Goal: Information Seeking & Learning: Check status

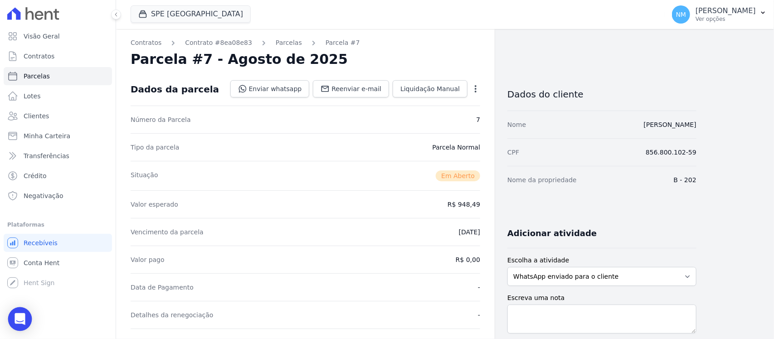
click at [20, 316] on icon "Open Intercom Messenger" at bounding box center [20, 319] width 10 height 12
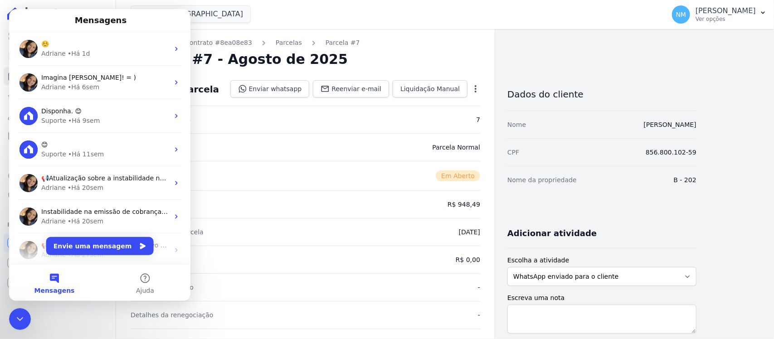
click at [12, 313] on div "Encerramento do Messenger da Intercom" at bounding box center [20, 319] width 22 height 22
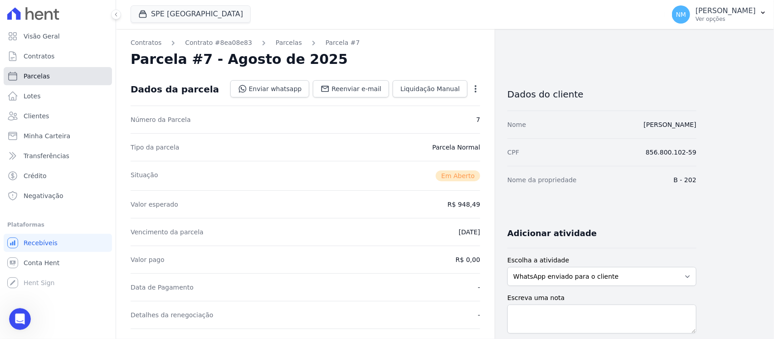
click at [57, 75] on link "Parcelas" at bounding box center [58, 76] width 108 height 18
select select
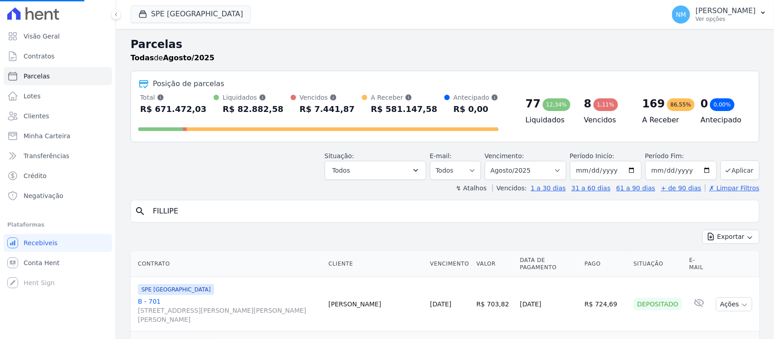
click at [184, 212] on input "FILLIPE" at bounding box center [451, 211] width 608 height 18
type input "FILLI"
select select
click at [184, 212] on input "search" at bounding box center [451, 211] width 608 height 18
type input "VALCINEI"
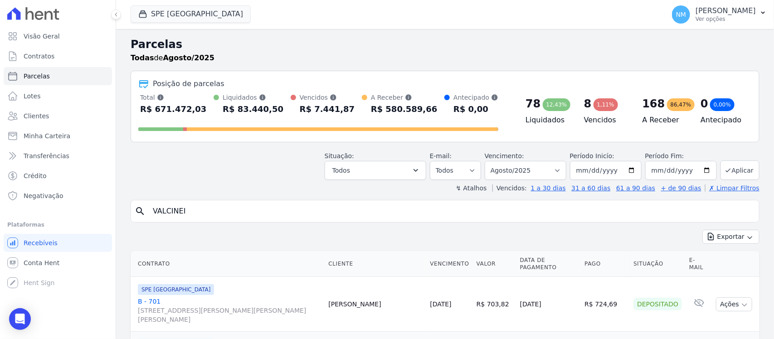
select select
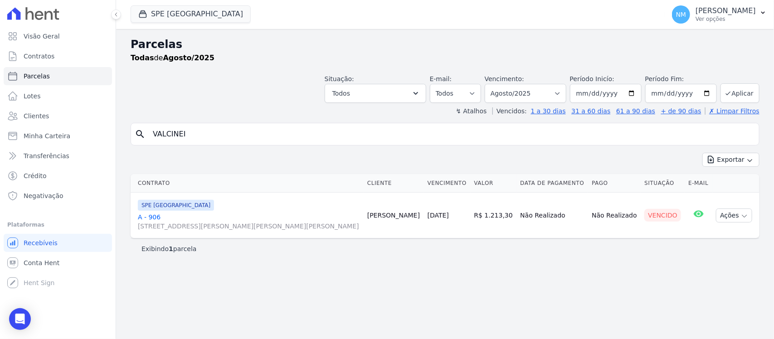
click at [152, 218] on link "A - 906 [STREET_ADDRESS][PERSON_NAME][PERSON_NAME][PERSON_NAME]" at bounding box center [249, 222] width 222 height 18
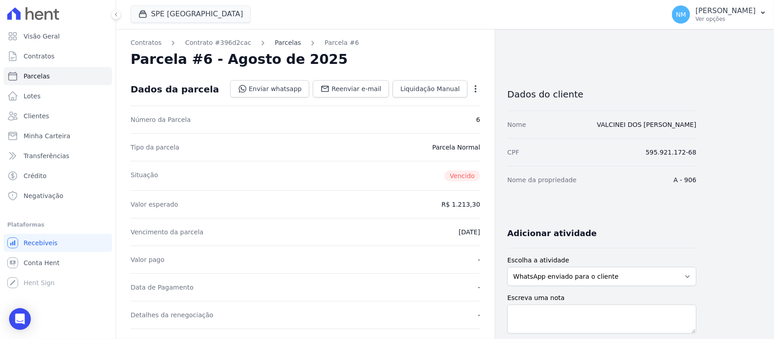
click at [275, 44] on link "Parcelas" at bounding box center [288, 43] width 26 height 10
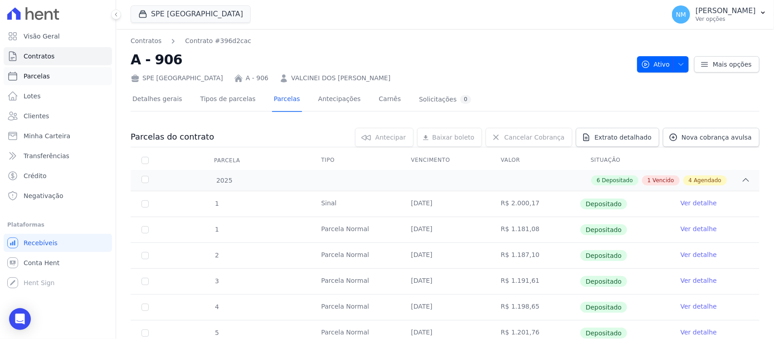
click at [66, 75] on link "Parcelas" at bounding box center [58, 76] width 108 height 18
select select
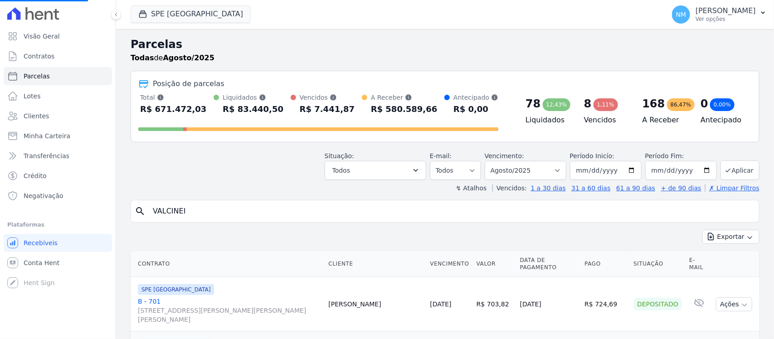
select select
click at [193, 209] on input "search" at bounding box center [451, 211] width 608 height 18
type input "LIVIA"
select select
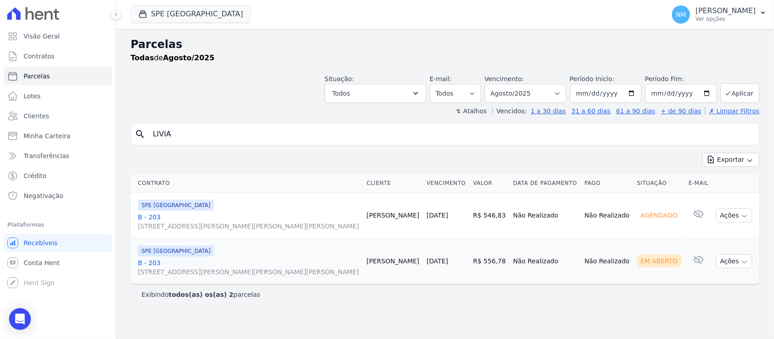
select select
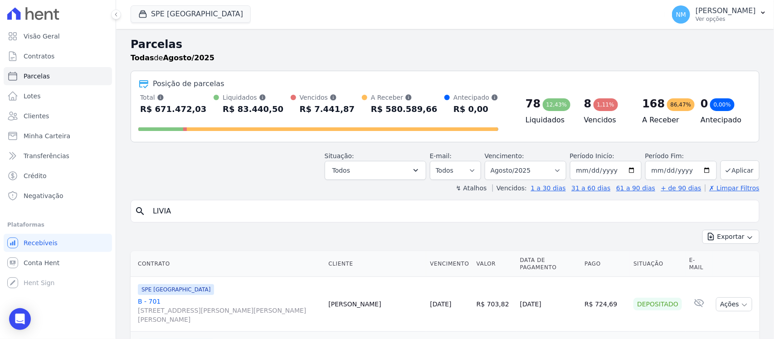
click at [189, 214] on input "LIVIA" at bounding box center [451, 211] width 608 height 18
type input "L"
type input "AIRTON"
select select
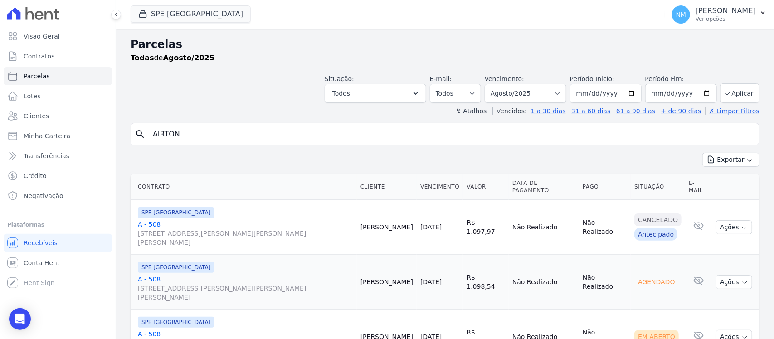
scroll to position [19, 0]
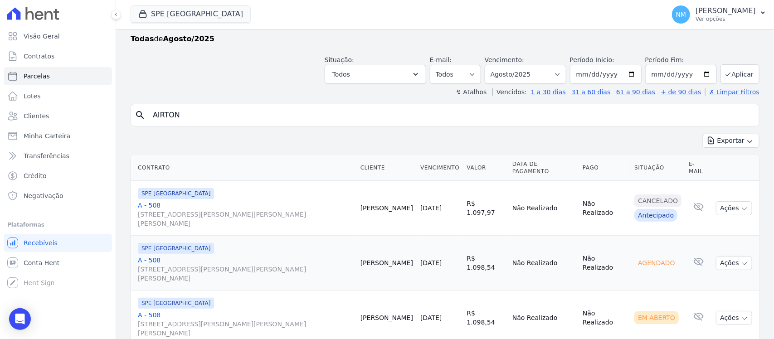
drag, startPoint x: 146, startPoint y: 289, endPoint x: 212, endPoint y: 270, distance: 68.4
click at [146, 311] on link "A - 508 [STREET_ADDRESS][PERSON_NAME][PERSON_NAME][PERSON_NAME]" at bounding box center [245, 324] width 215 height 27
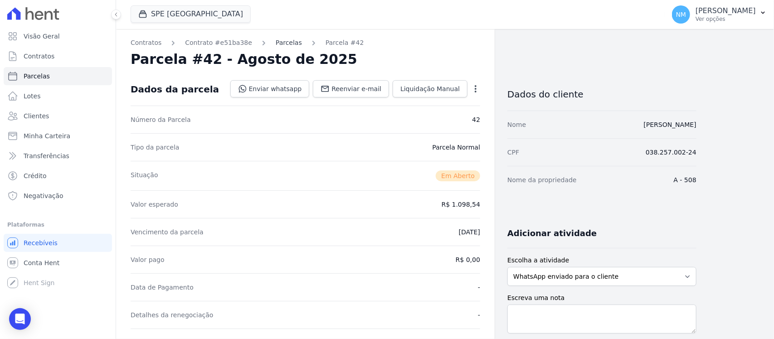
click at [277, 39] on link "Parcelas" at bounding box center [289, 43] width 26 height 10
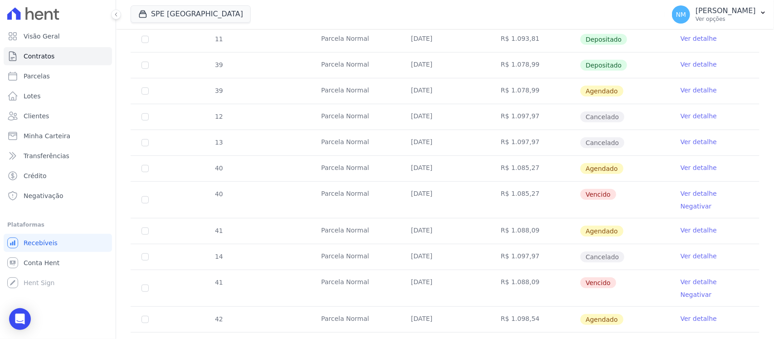
scroll to position [283, 0]
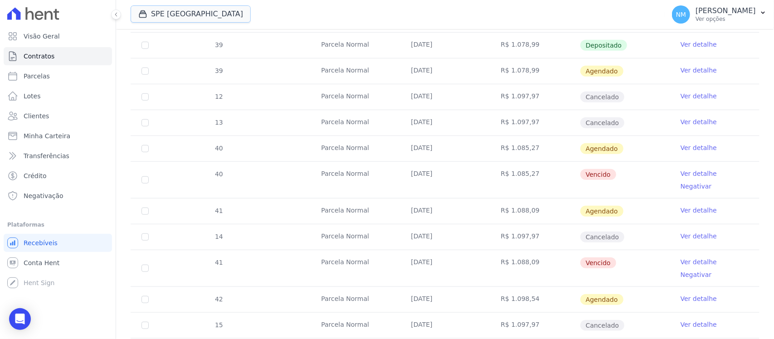
drag, startPoint x: 171, startPoint y: 12, endPoint x: 171, endPoint y: 28, distance: 15.9
click at [171, 12] on button "SPE [GEOGRAPHIC_DATA]" at bounding box center [191, 13] width 120 height 17
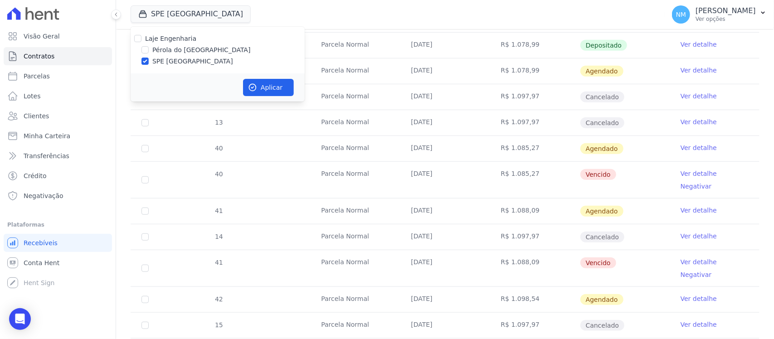
click at [165, 49] on label "Pérola do [GEOGRAPHIC_DATA]" at bounding box center [201, 50] width 98 height 10
click at [149, 49] on input "Pérola do [GEOGRAPHIC_DATA]" at bounding box center [144, 49] width 7 height 7
checkbox input "true"
click at [168, 62] on label "SPE [GEOGRAPHIC_DATA]" at bounding box center [192, 62] width 81 height 10
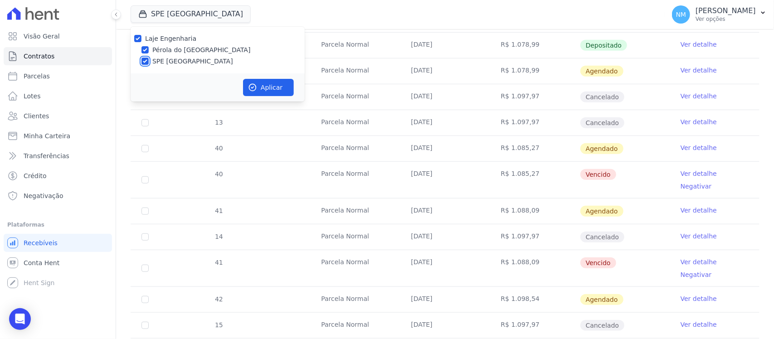
click at [149, 62] on input "SPE [GEOGRAPHIC_DATA]" at bounding box center [144, 61] width 7 height 7
checkbox input "false"
click at [257, 82] on button "Aplicar" at bounding box center [268, 87] width 51 height 17
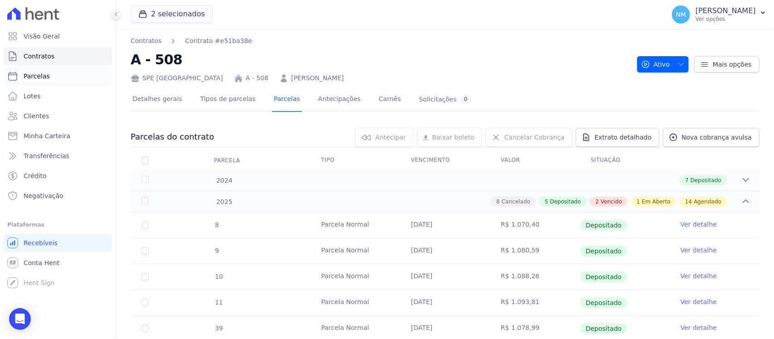
drag, startPoint x: 62, startPoint y: 78, endPoint x: 95, endPoint y: 84, distance: 33.6
click at [62, 79] on link "Parcelas" at bounding box center [58, 76] width 108 height 18
select select
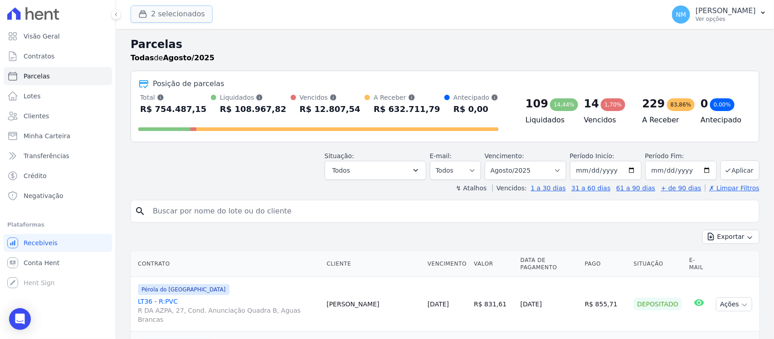
click at [189, 17] on button "2 selecionados" at bounding box center [172, 13] width 82 height 17
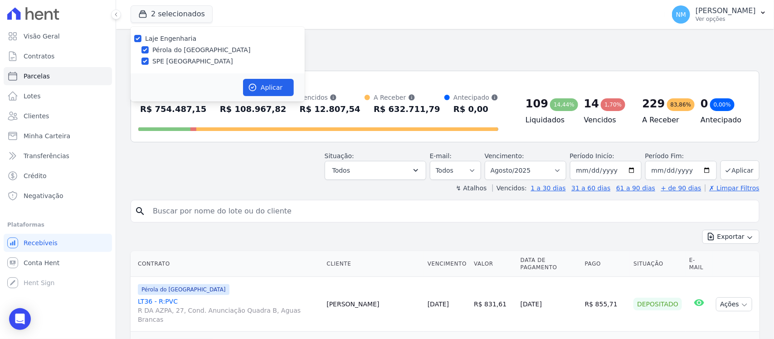
click at [175, 62] on label "SPE [GEOGRAPHIC_DATA]" at bounding box center [192, 62] width 81 height 10
click at [149, 62] on input "SPE [GEOGRAPHIC_DATA]" at bounding box center [144, 61] width 7 height 7
checkbox input "false"
click at [268, 90] on button "Aplicar" at bounding box center [268, 87] width 51 height 17
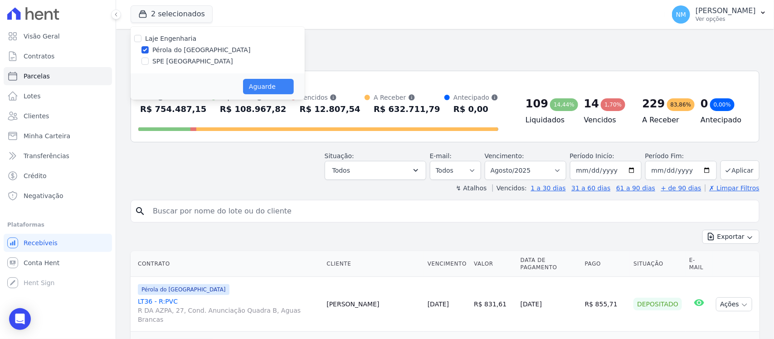
select select
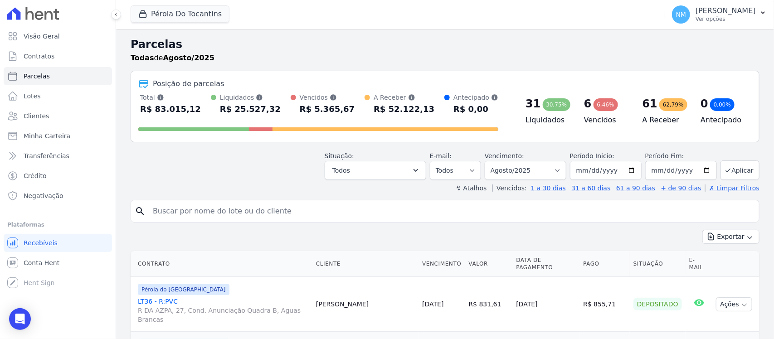
click at [215, 214] on input "search" at bounding box center [451, 211] width 608 height 18
type input "ROSINALDO"
select select
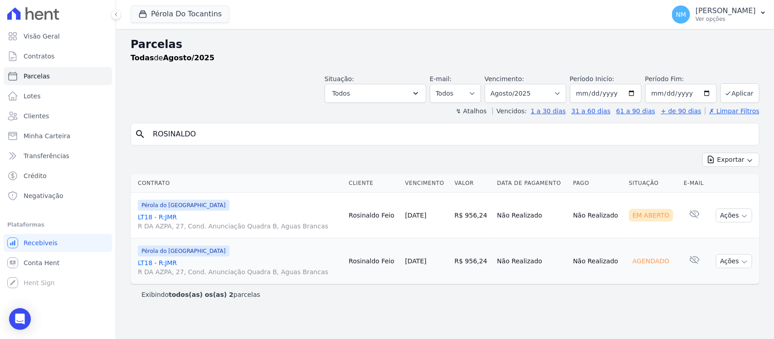
click at [160, 219] on link "LT18 - R:JMR R DA AZPA, 27, Cond. Anunciação Quadra B, Aguas Brancas" at bounding box center [240, 222] width 204 height 18
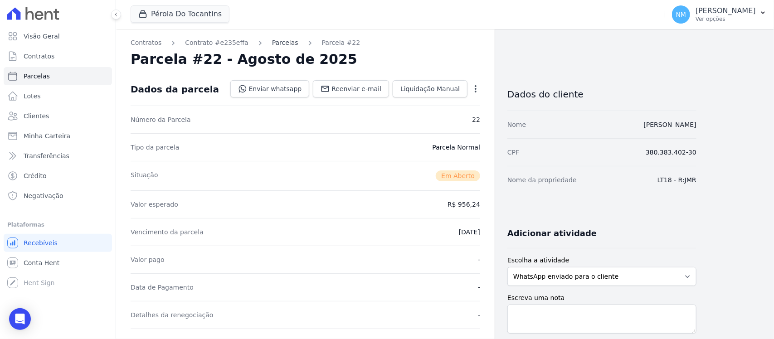
click at [277, 39] on link "Parcelas" at bounding box center [285, 43] width 26 height 10
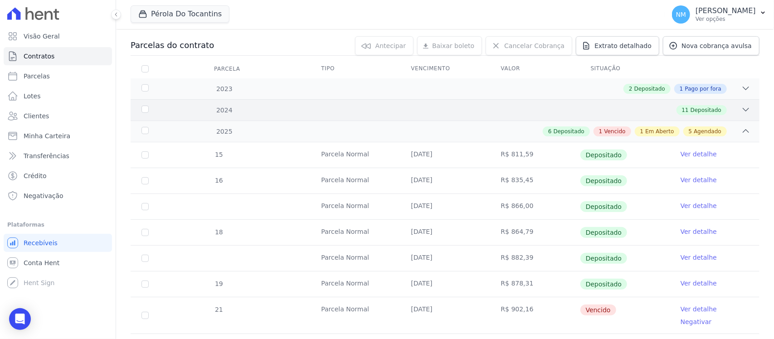
scroll to position [113, 0]
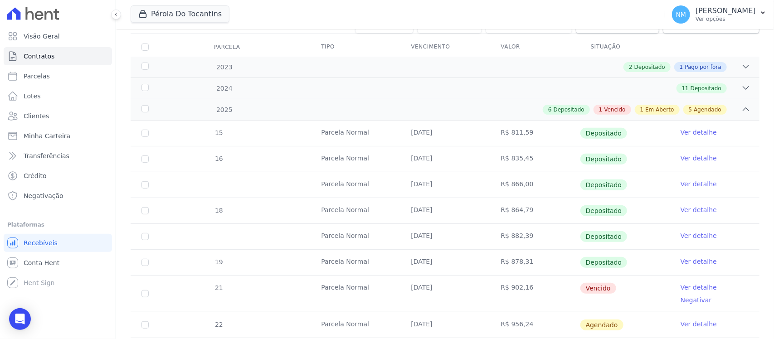
click at [569, 216] on td "R$ 864,79" at bounding box center [535, 210] width 90 height 25
click at [556, 220] on td "R$ 864,79" at bounding box center [535, 210] width 90 height 25
click at [627, 214] on td "Depositado" at bounding box center [625, 210] width 90 height 25
click at [252, 220] on tr "18 [GEOGRAPHIC_DATA] [DATE] R$ 864,79 Depositado Ver detalhe" at bounding box center [445, 211] width 629 height 26
click at [376, 90] on div "11 Depositado" at bounding box center [475, 88] width 549 height 10
